Goal: Task Accomplishment & Management: Manage account settings

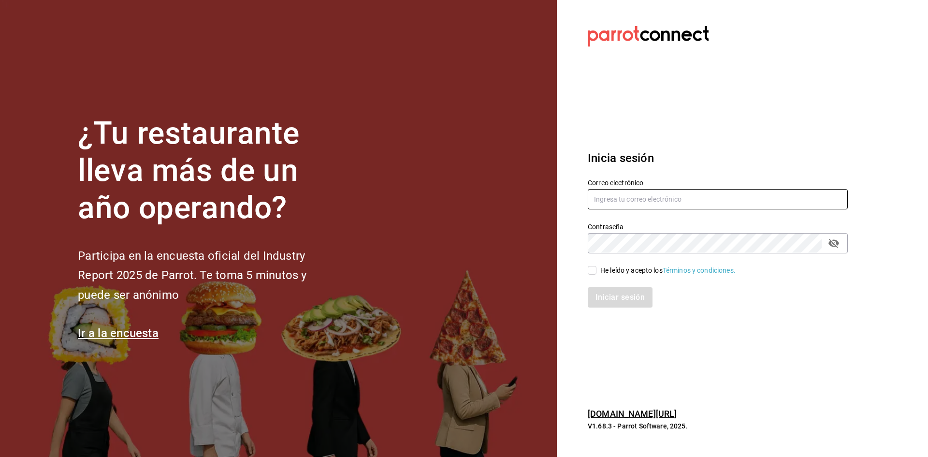
click at [606, 200] on input "text" at bounding box center [717, 199] width 260 height 20
type input "z"
type input "delvallecorporativo2020@gmail.com"
click at [832, 243] on icon "passwordField" at bounding box center [834, 243] width 12 height 12
click at [609, 304] on div "Iniciar sesión" at bounding box center [717, 297] width 260 height 20
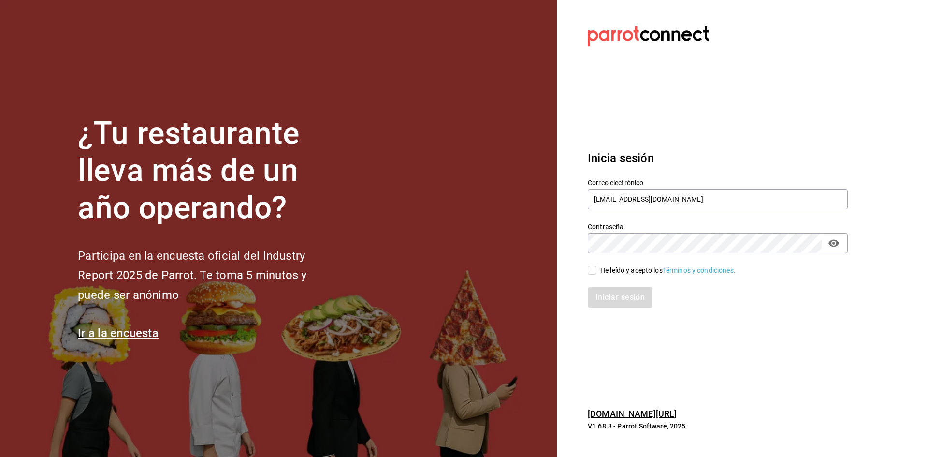
click at [589, 273] on input "He leído y acepto los Términos y condiciones." at bounding box center [591, 270] width 9 height 9
checkbox input "true"
click at [608, 296] on button "Iniciar sesión" at bounding box center [620, 297] width 66 height 20
